Goal: Task Accomplishment & Management: Manage account settings

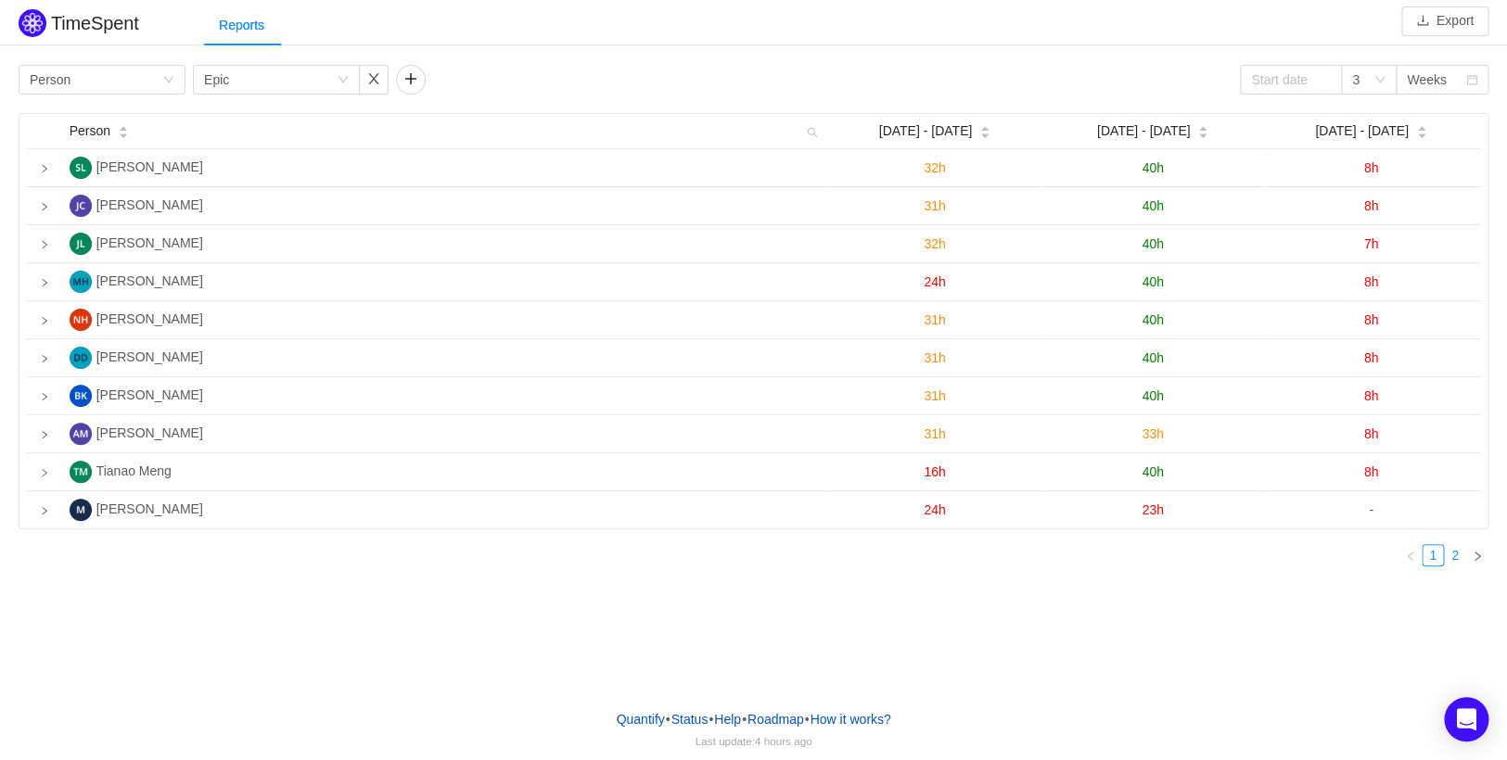
click at [1454, 563] on link "2" at bounding box center [1455, 555] width 20 height 20
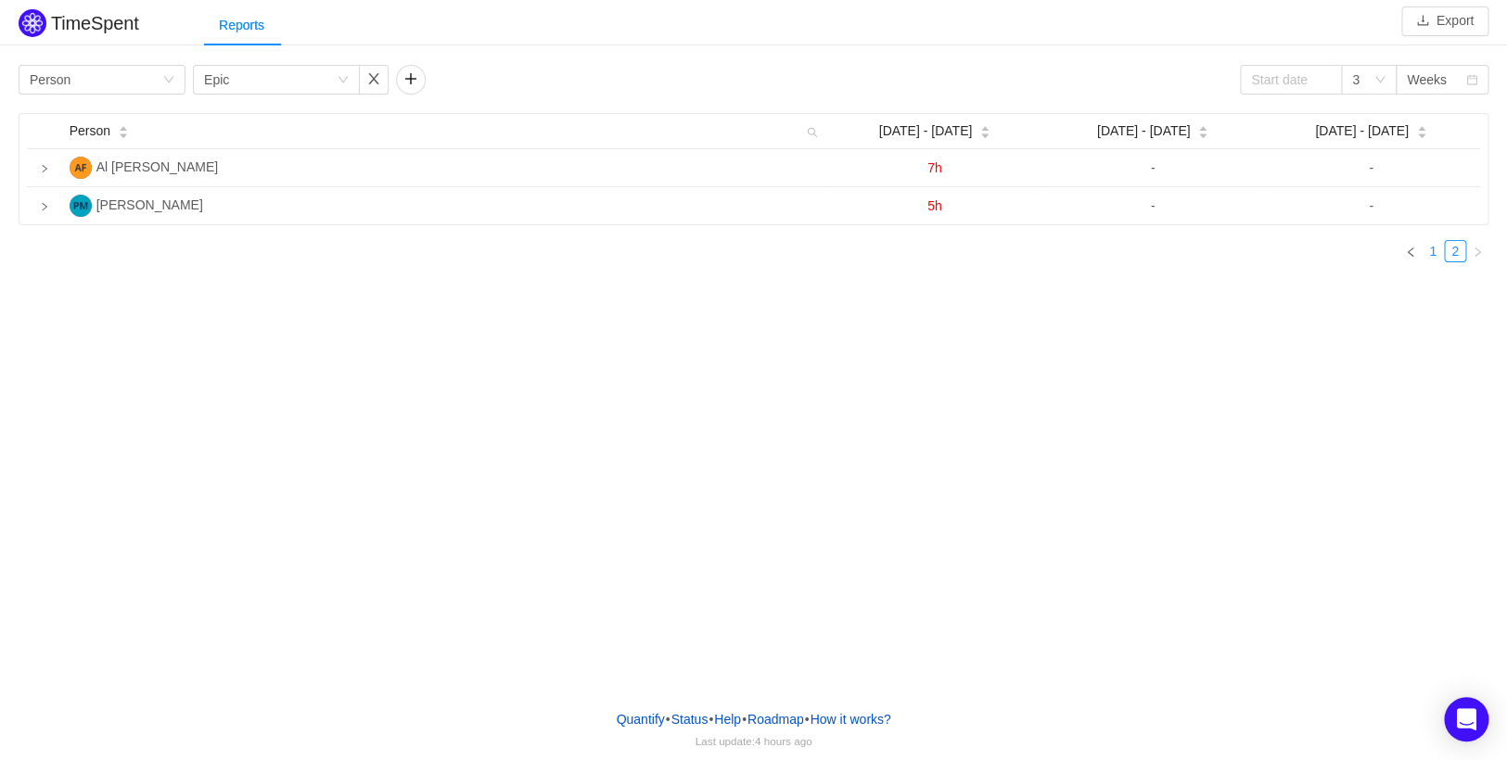
click at [1431, 258] on link "1" at bounding box center [1432, 251] width 20 height 20
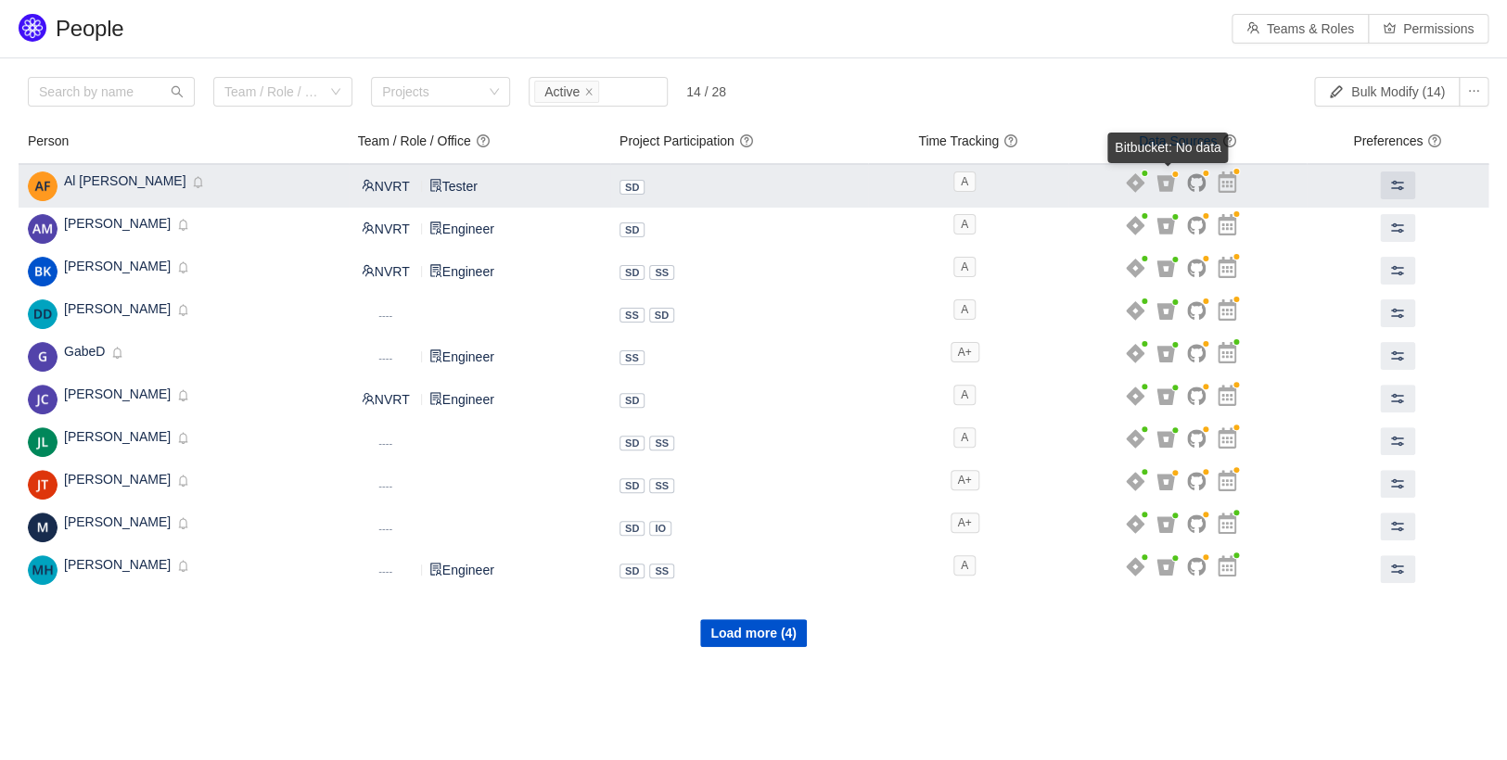
click at [1174, 184] on icon at bounding box center [1165, 183] width 19 height 19
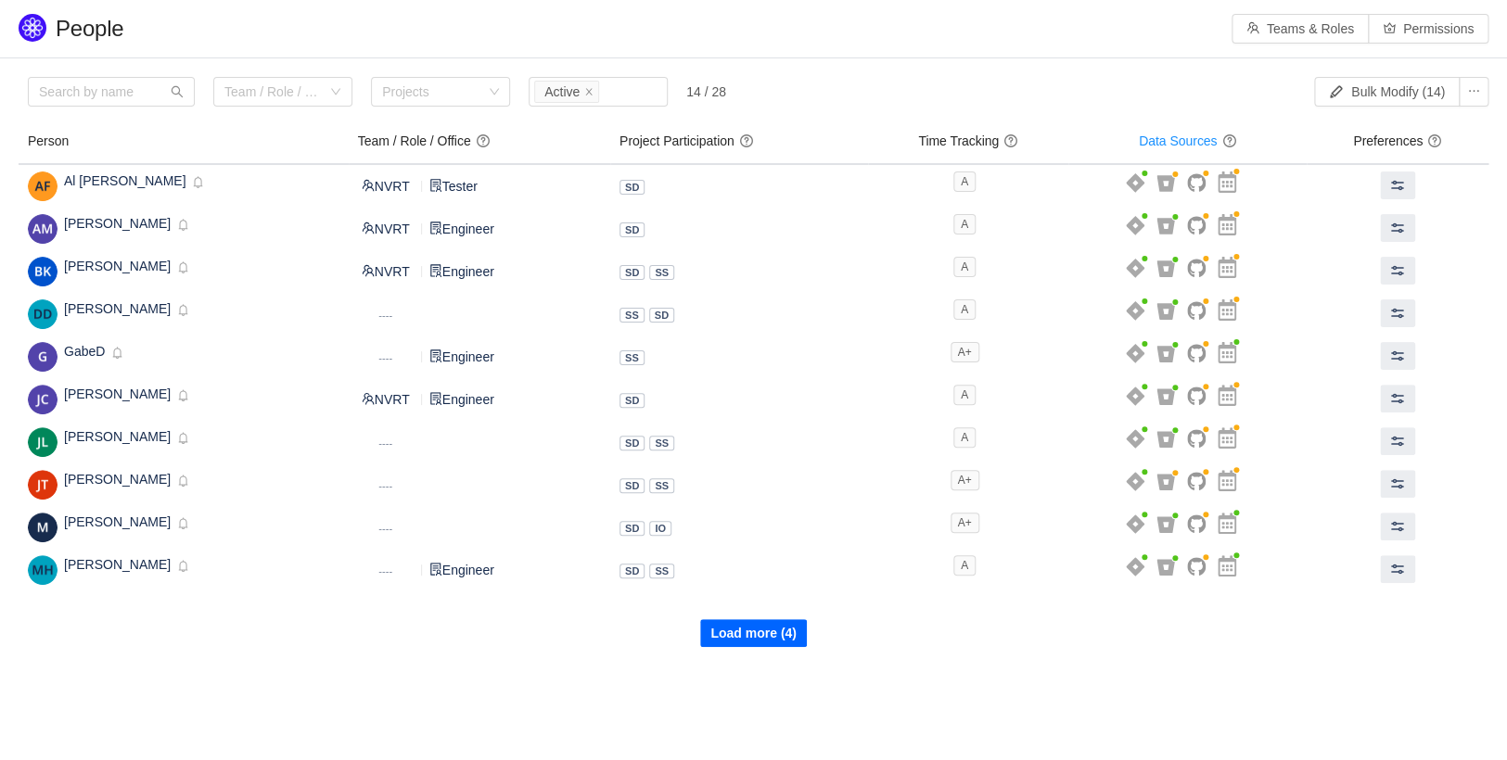
click at [772, 630] on button "Load more (4)" at bounding box center [753, 633] width 107 height 28
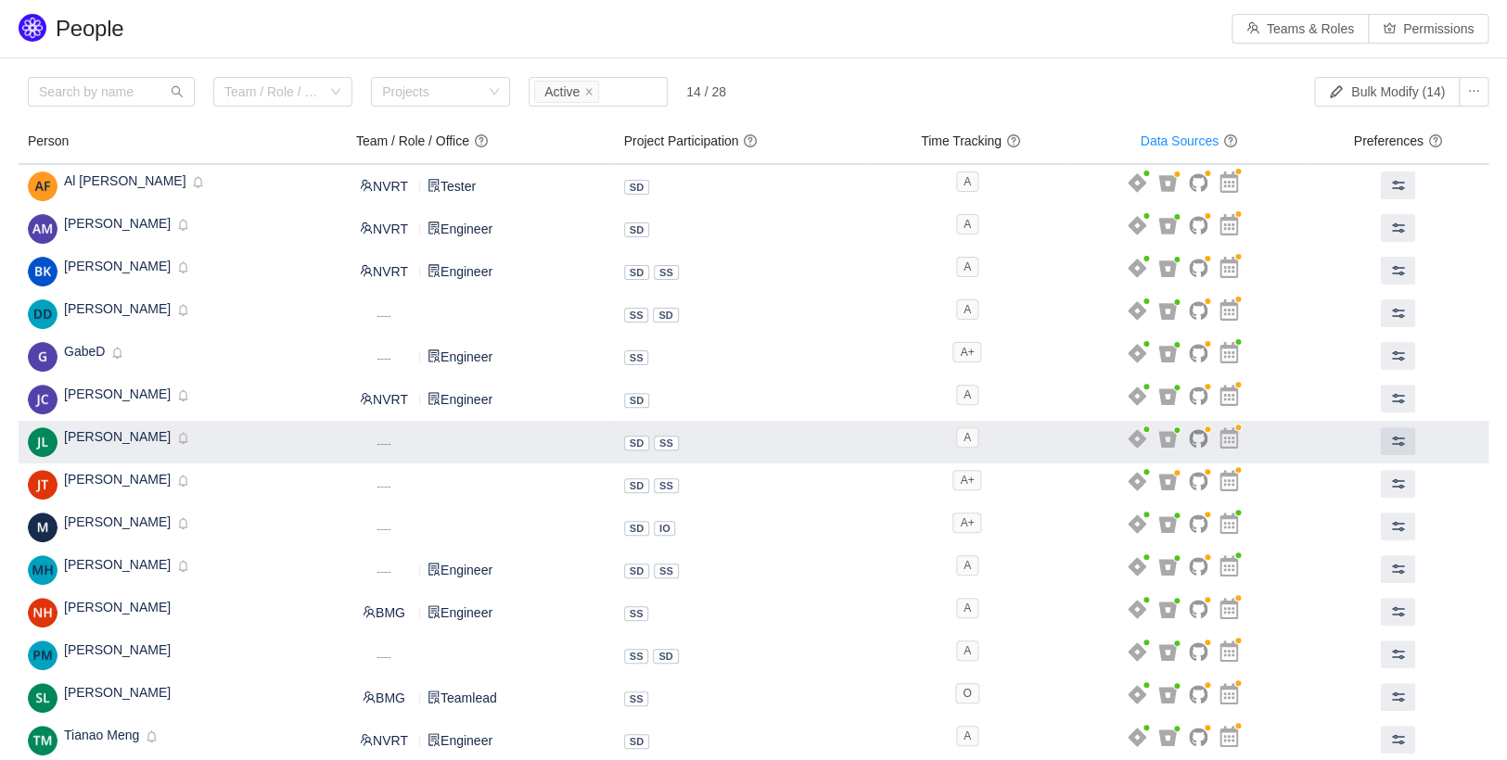
scroll to position [20, 0]
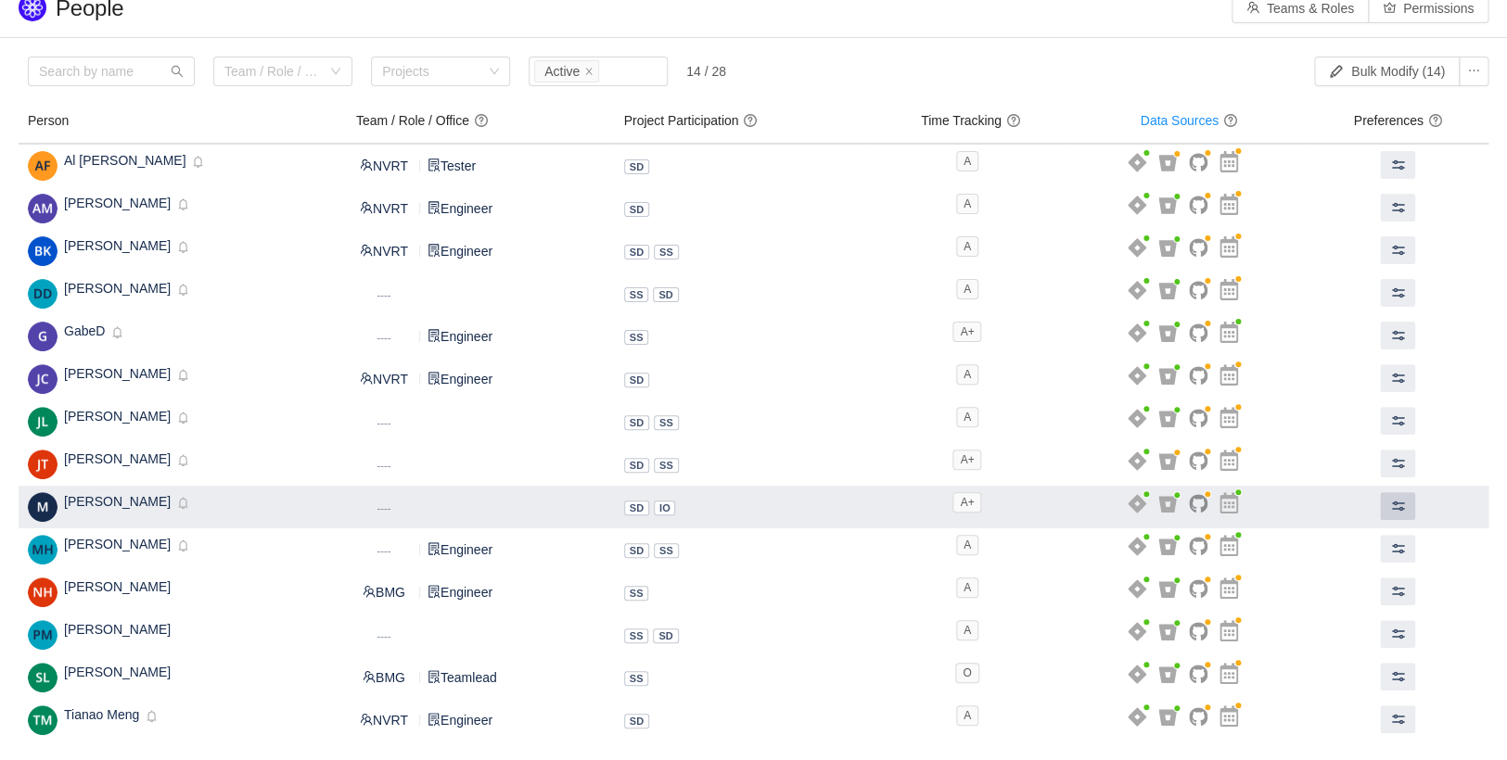
click at [1407, 500] on button at bounding box center [1397, 506] width 35 height 28
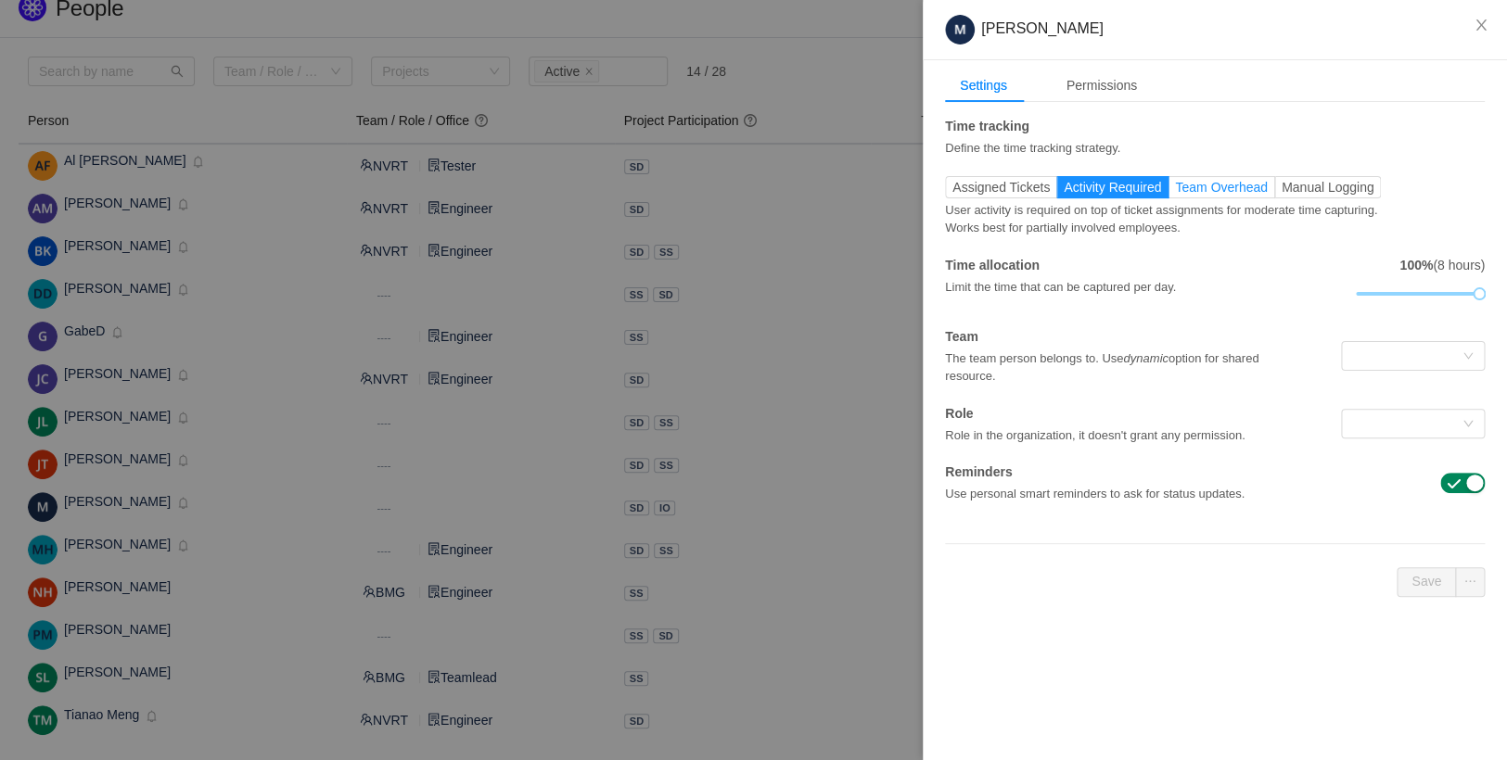
click at [1253, 184] on span "Team Overhead" at bounding box center [1221, 187] width 93 height 15
click at [1175, 192] on input "Team Overhead" at bounding box center [1175, 192] width 0 height 0
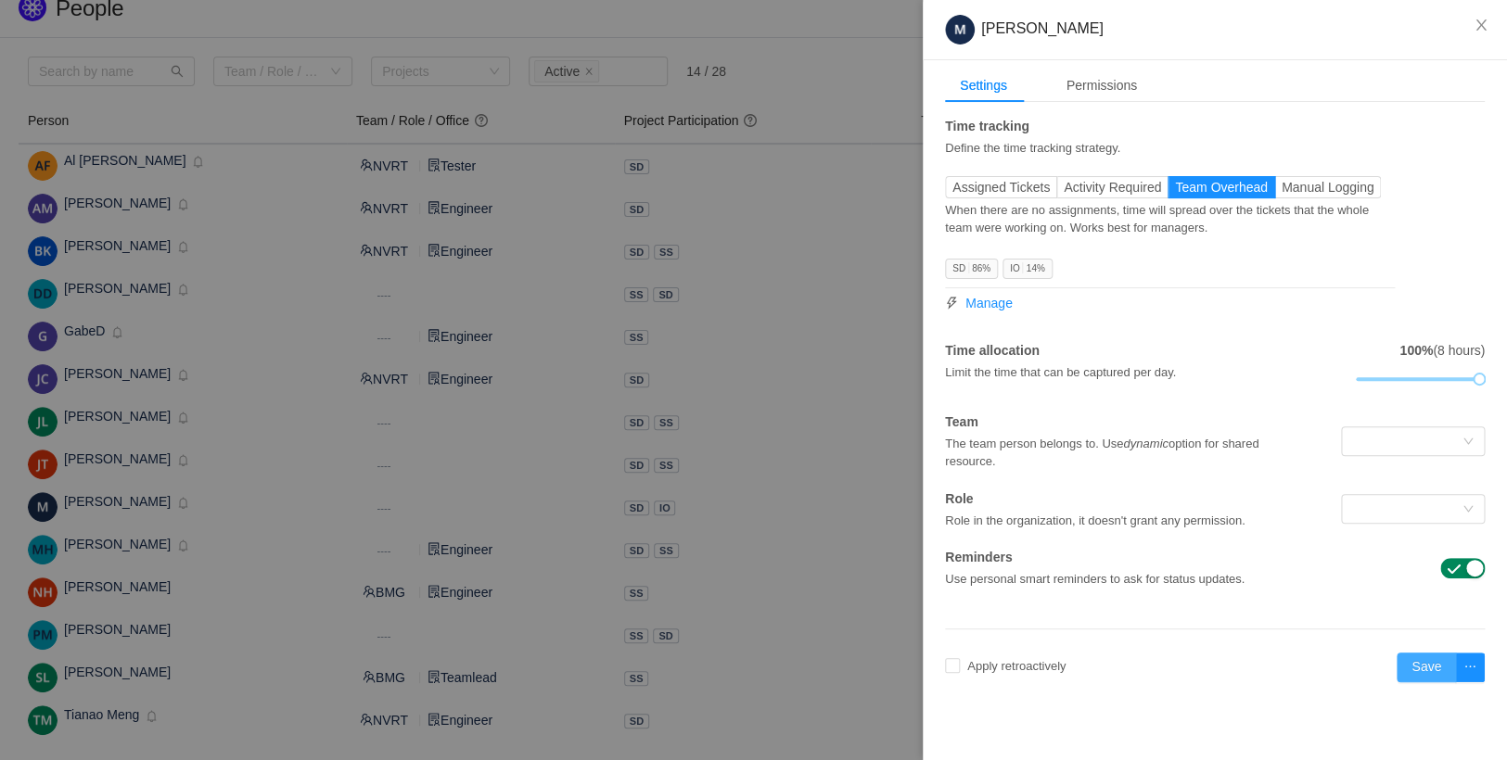
click at [1415, 683] on button "Save" at bounding box center [1426, 668] width 59 height 30
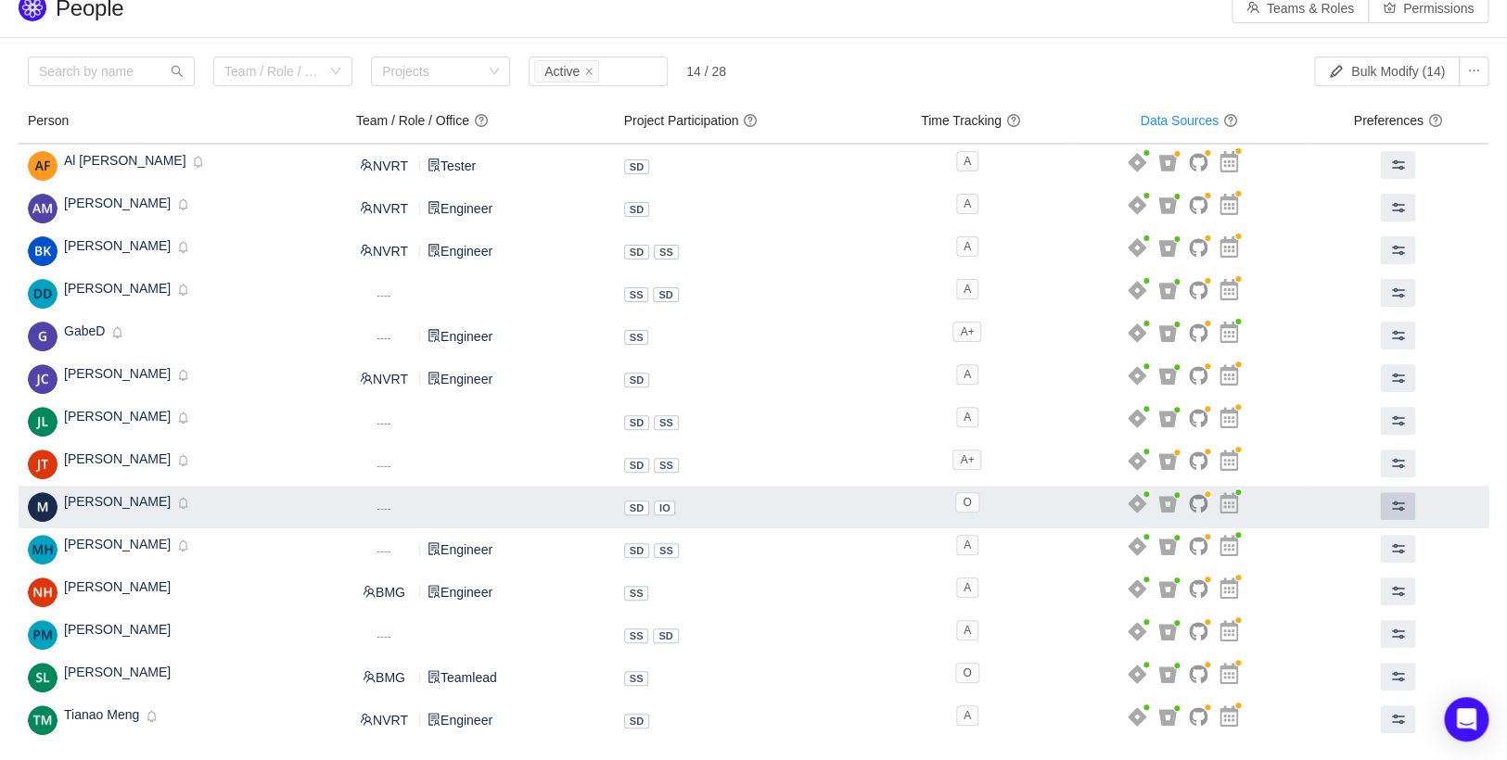
click at [1403, 505] on span at bounding box center [1397, 506] width 15 height 15
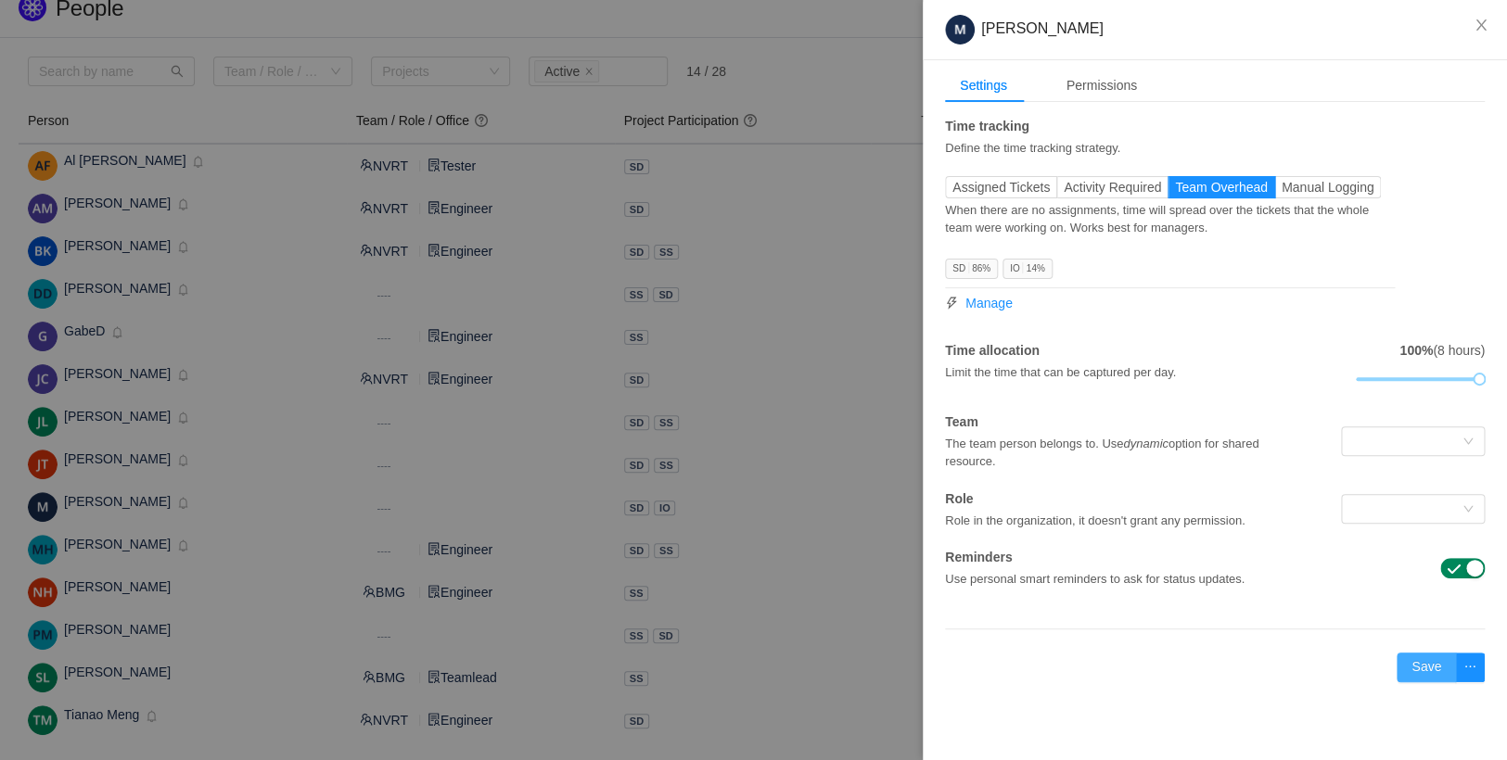
click at [1418, 683] on button "Save" at bounding box center [1426, 668] width 59 height 30
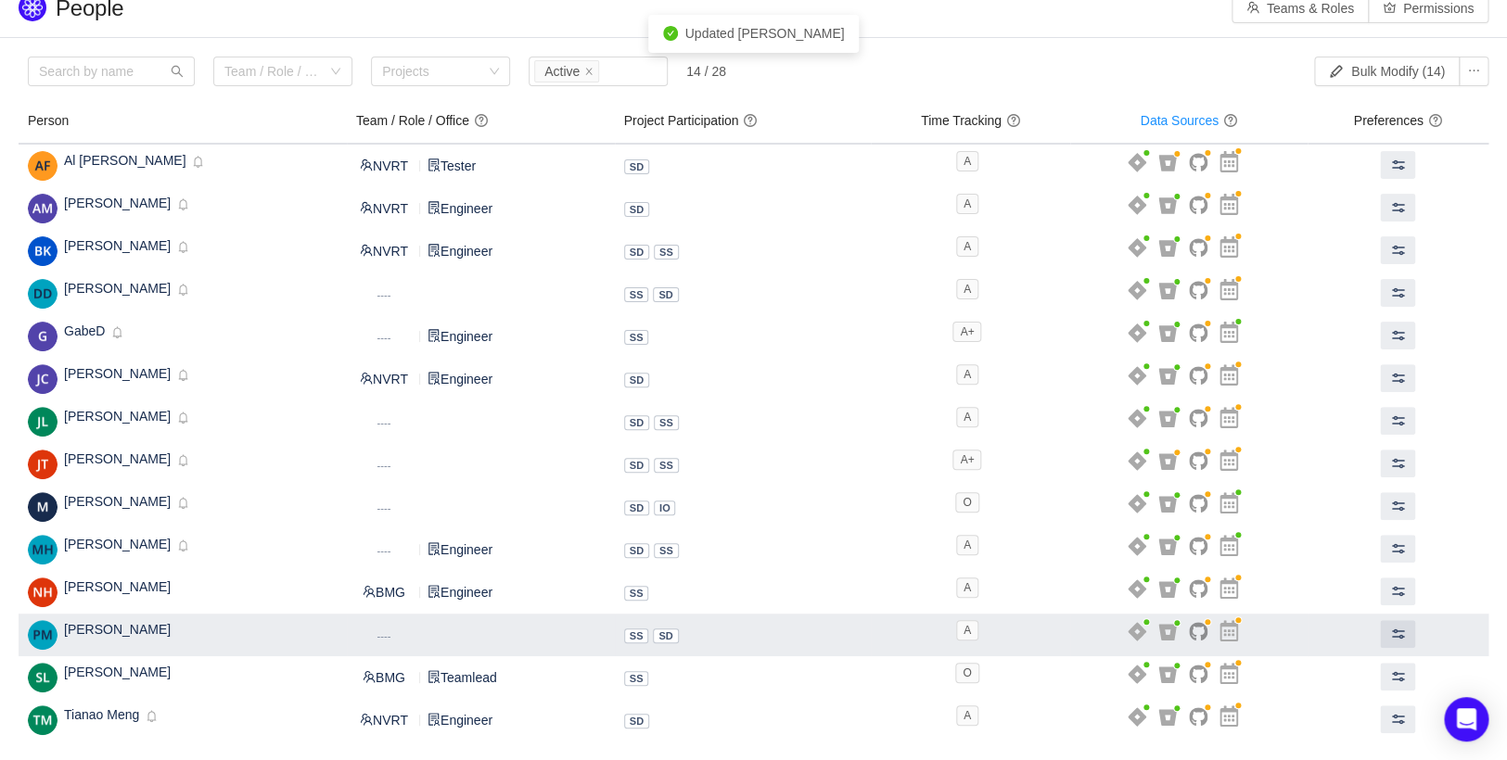
scroll to position [0, 0]
